Goal: Task Accomplishment & Management: Use online tool/utility

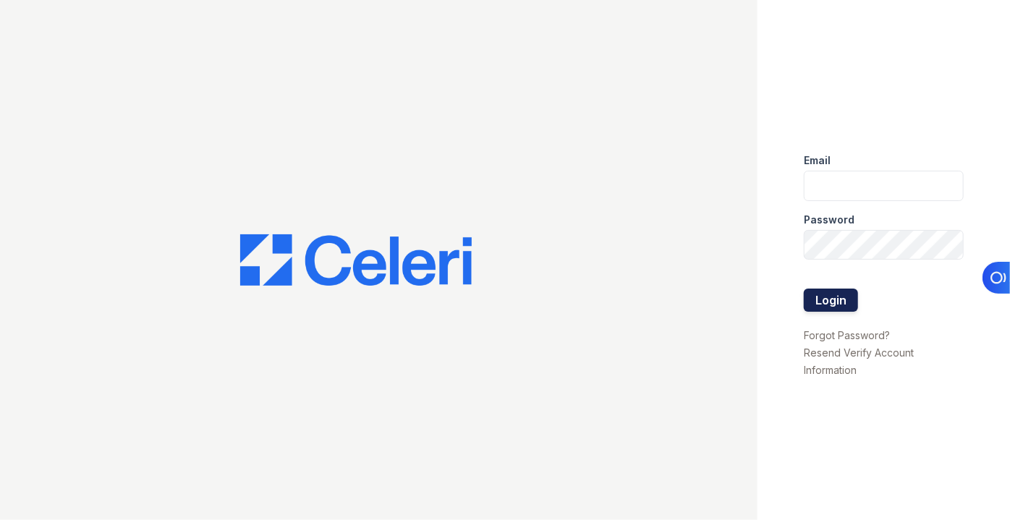
type input "[EMAIL_ADDRESS][DOMAIN_NAME]"
click at [834, 293] on button "Login" at bounding box center [831, 300] width 54 height 23
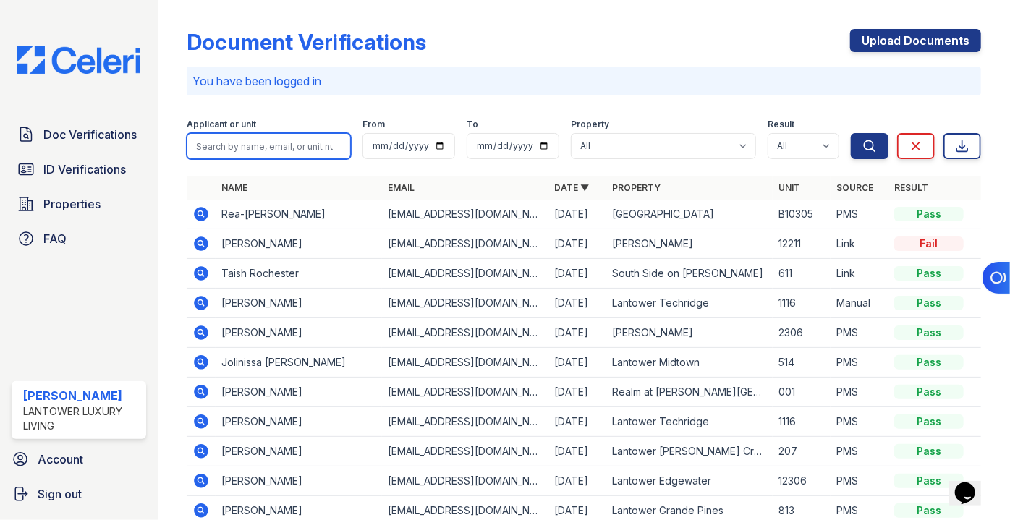
click at [253, 138] on input "search" at bounding box center [269, 146] width 164 height 26
click at [239, 145] on input "search" at bounding box center [269, 146] width 164 height 26
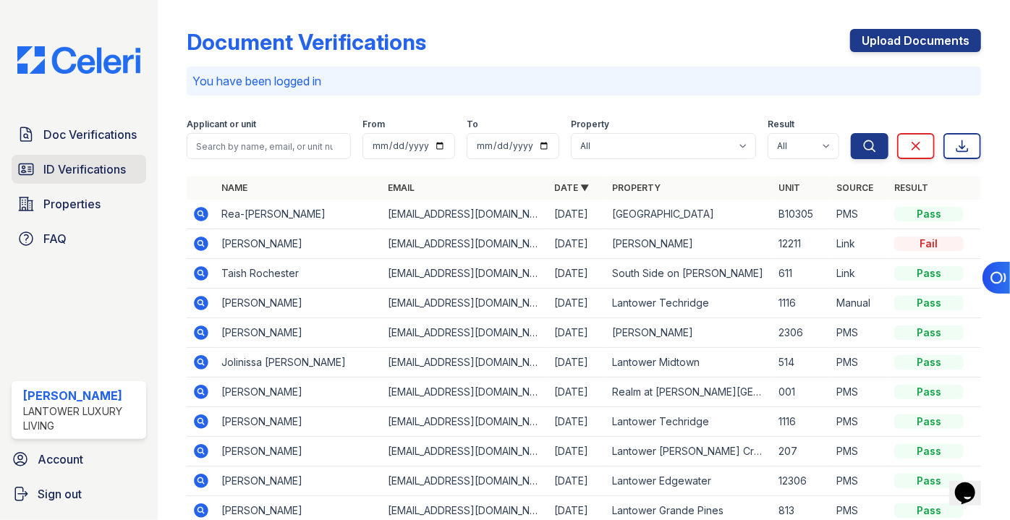
click at [69, 171] on span "ID Verifications" at bounding box center [84, 169] width 83 height 17
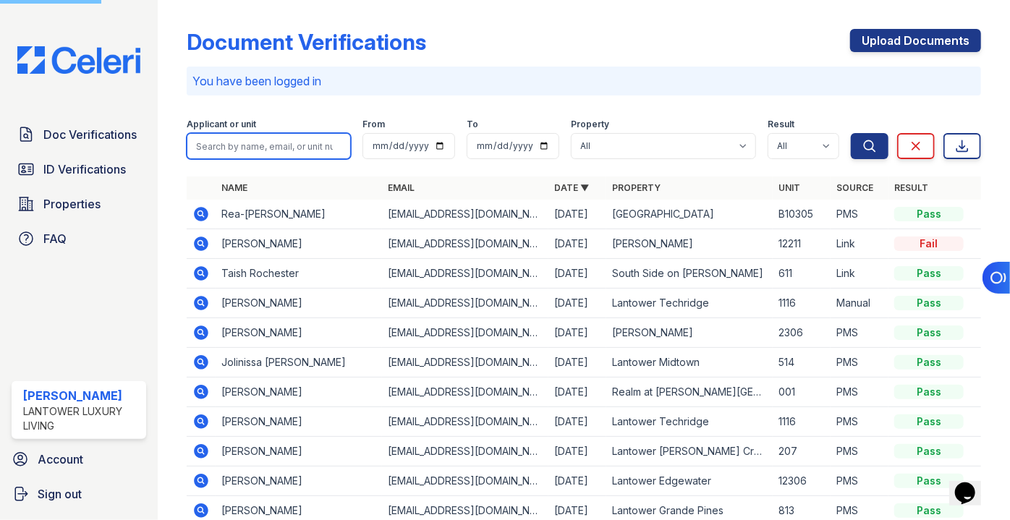
click at [232, 146] on input "search" at bounding box center [269, 146] width 164 height 26
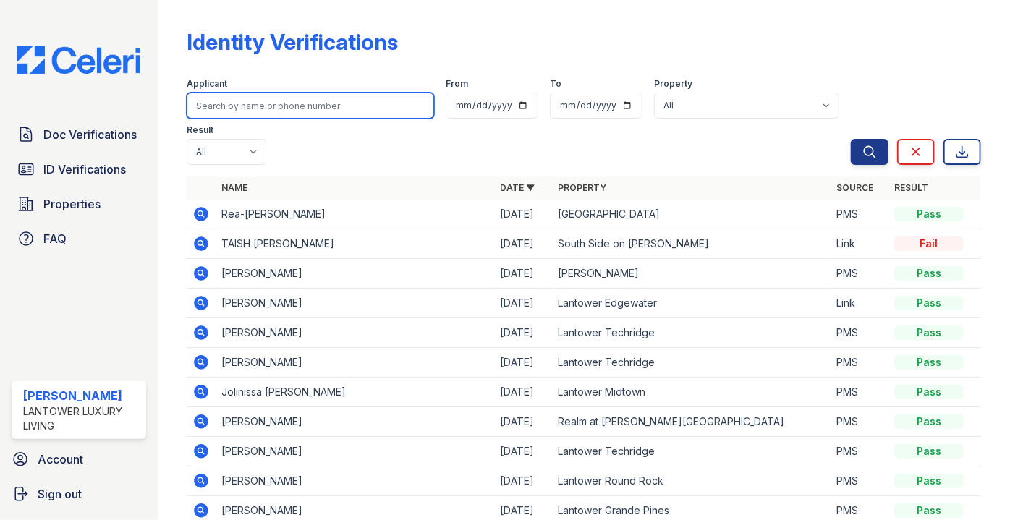
click at [250, 104] on input "search" at bounding box center [311, 106] width 248 height 26
type input "daisy"
click at [851, 139] on button "Search" at bounding box center [870, 152] width 38 height 26
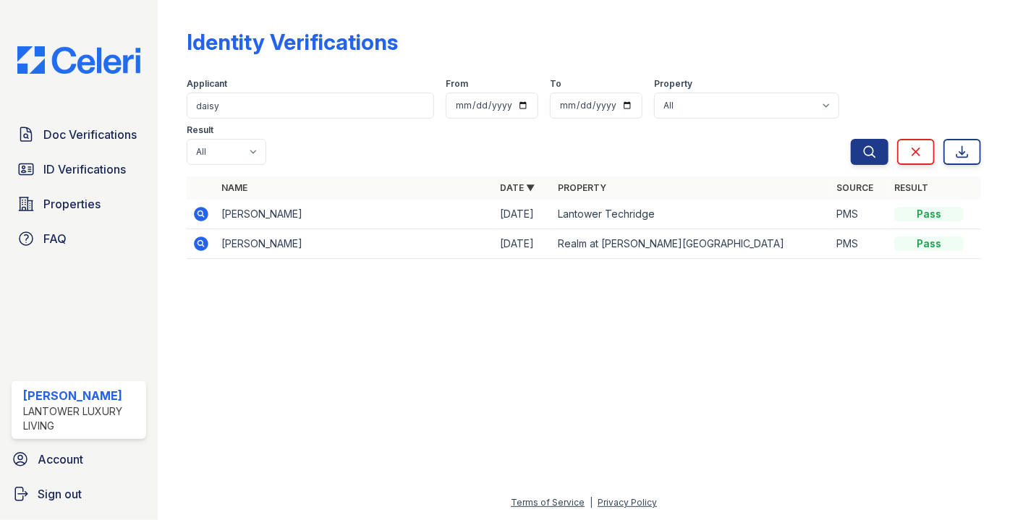
click at [200, 200] on td at bounding box center [201, 215] width 29 height 30
click at [197, 200] on td at bounding box center [201, 215] width 29 height 30
click at [200, 211] on icon at bounding box center [201, 213] width 4 height 4
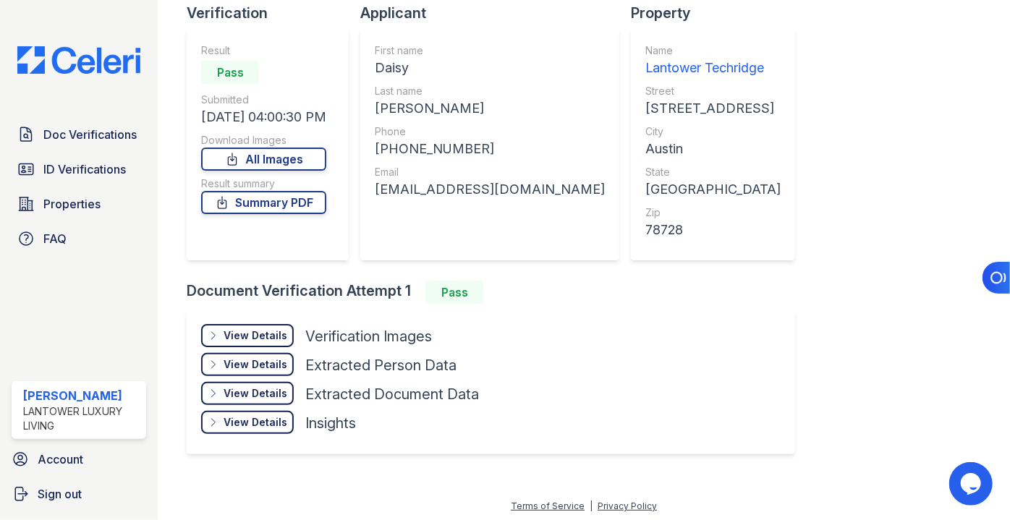
click at [259, 177] on div "Result summary" at bounding box center [263, 184] width 125 height 14
click at [274, 155] on link "All Images" at bounding box center [263, 159] width 125 height 23
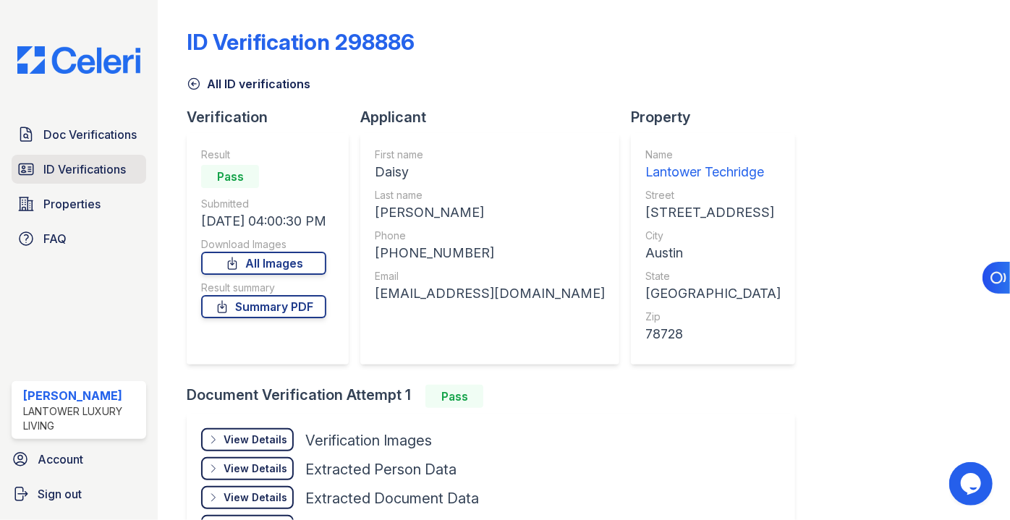
click at [62, 167] on span "ID Verifications" at bounding box center [84, 169] width 83 height 17
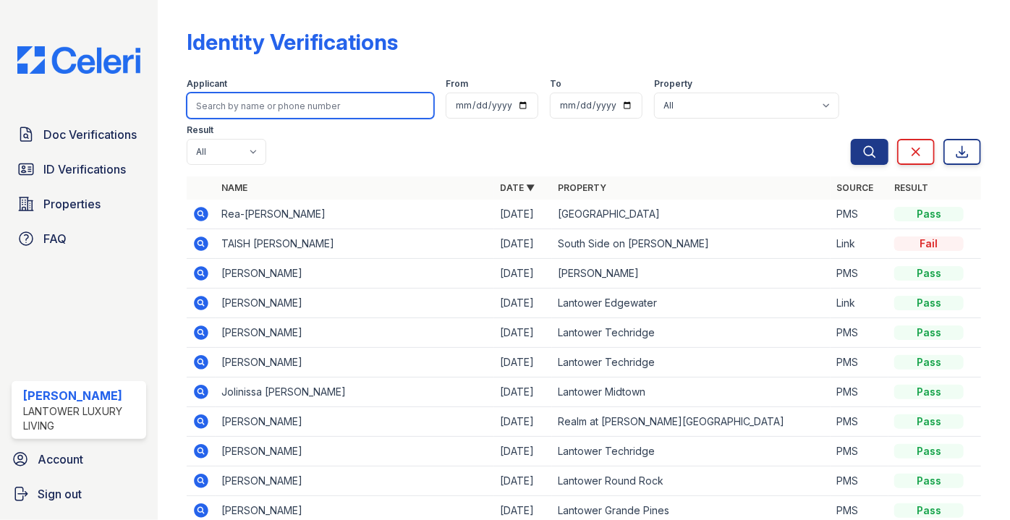
click at [279, 109] on input "search" at bounding box center [311, 106] width 248 height 26
type input "tavar"
click at [851, 139] on button "Search" at bounding box center [870, 152] width 38 height 26
